Goal: Find specific page/section: Find specific page/section

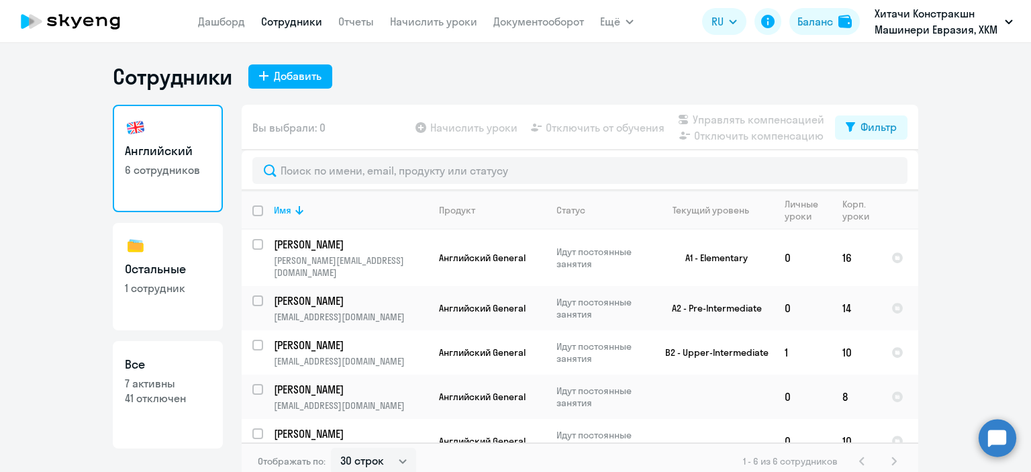
select select "30"
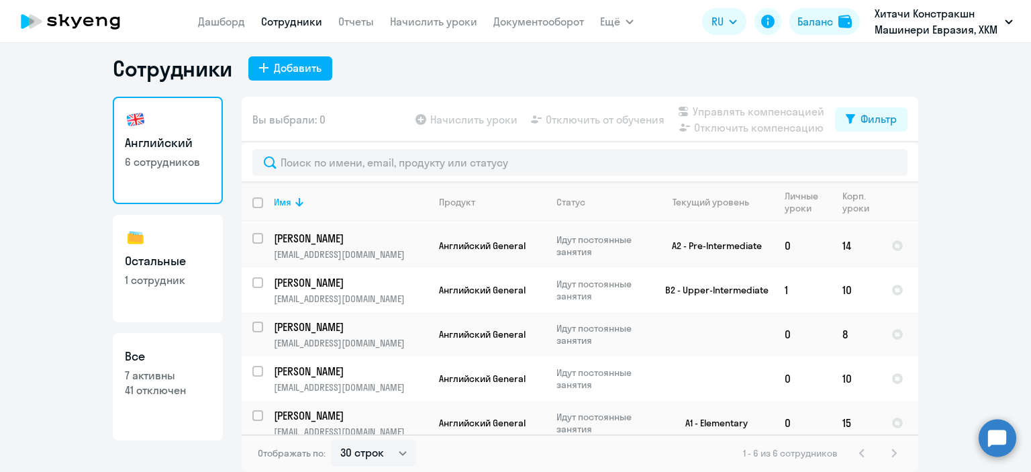
click at [207, 233] on link "Остальные 1 сотрудник" at bounding box center [168, 268] width 110 height 107
select select "30"
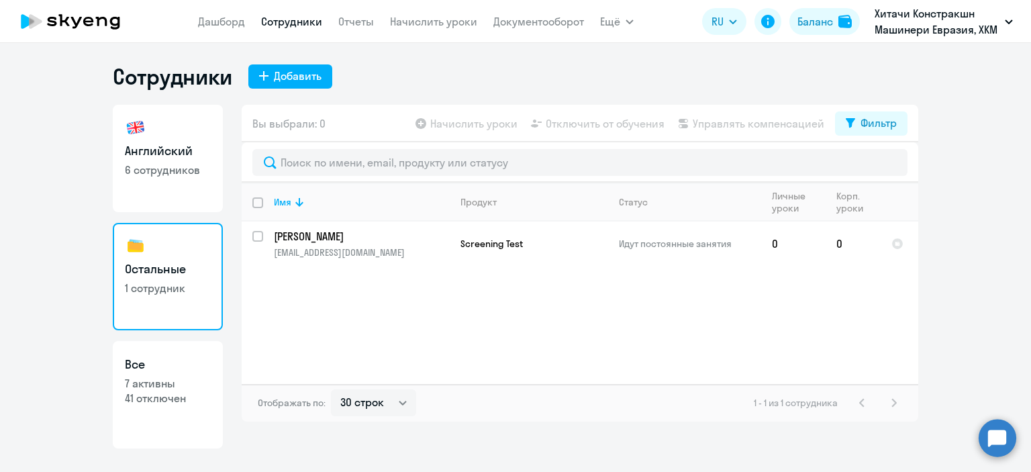
click at [181, 360] on h3 "Все" at bounding box center [168, 364] width 86 height 17
select select "30"
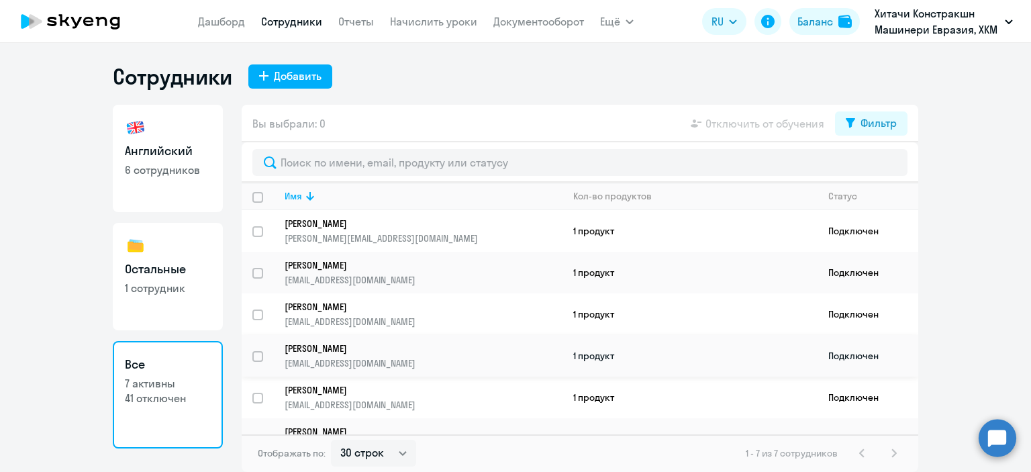
scroll to position [70, 0]
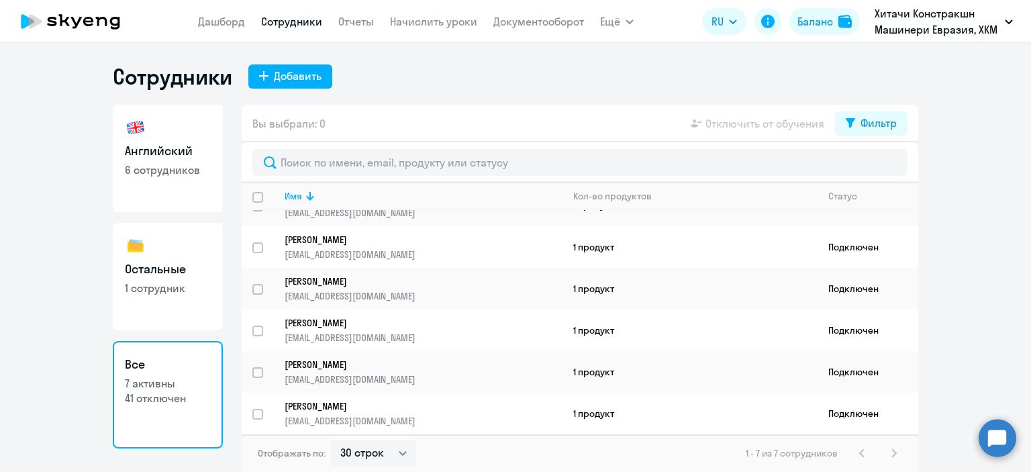
click at [175, 281] on p "1 сотрудник" at bounding box center [168, 288] width 86 height 15
select select "30"
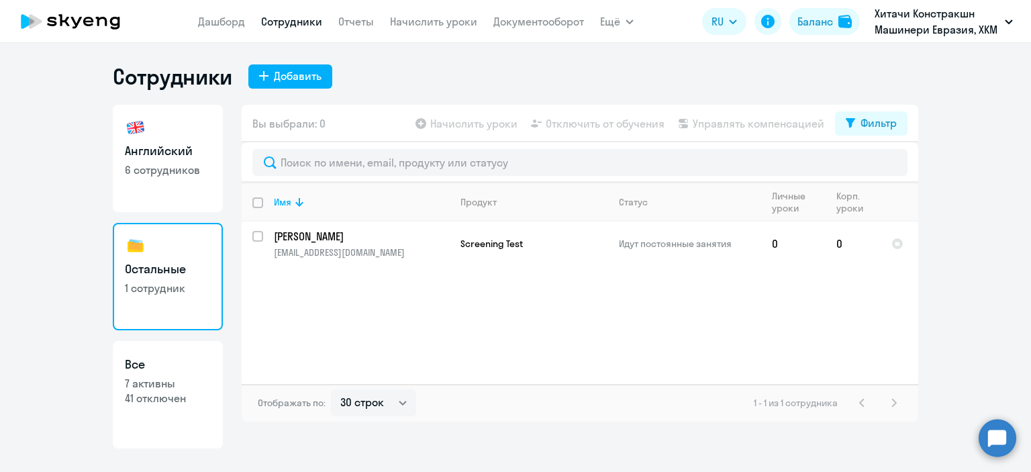
click at [196, 171] on p "6 сотрудников" at bounding box center [168, 169] width 86 height 15
select select "30"
